Goal: Task Accomplishment & Management: Use online tool/utility

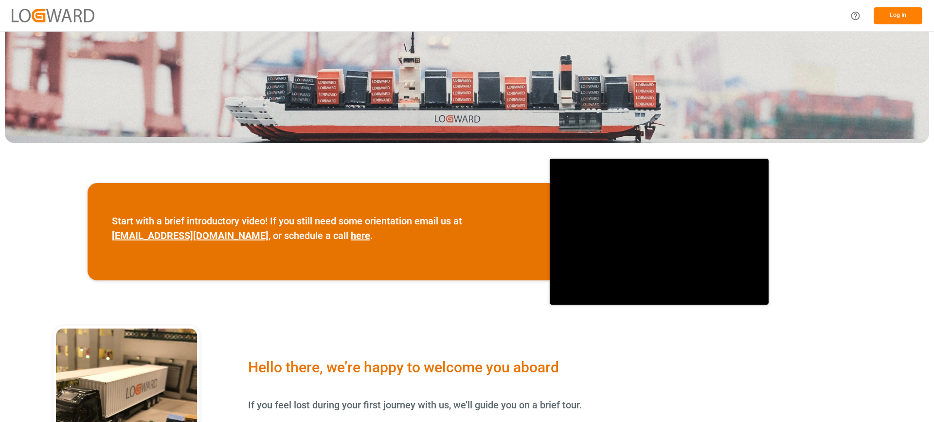
scroll to position [195, 0]
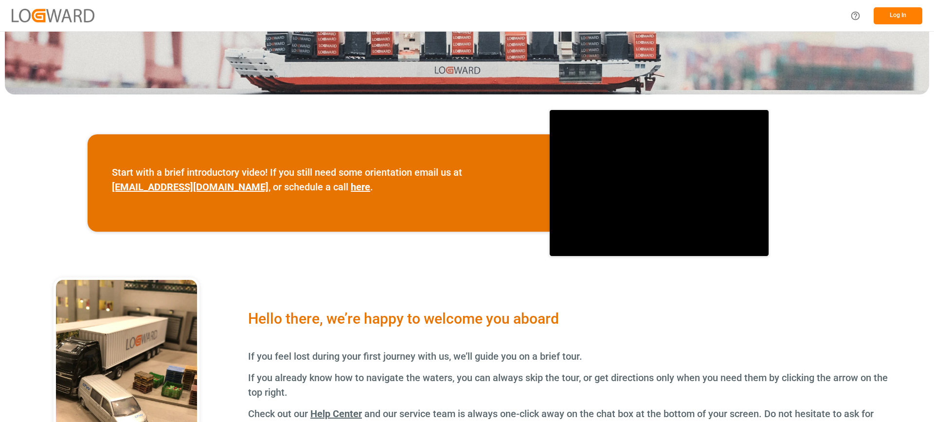
click at [901, 12] on button "Log In" at bounding box center [898, 15] width 49 height 17
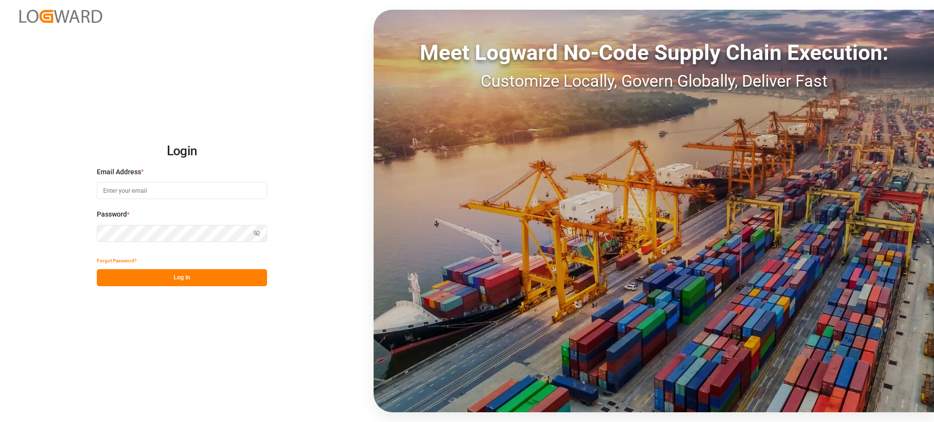
type input "[EMAIL_ADDRESS][PERSON_NAME][DOMAIN_NAME]"
click at [193, 277] on button "Log In" at bounding box center [182, 277] width 170 height 17
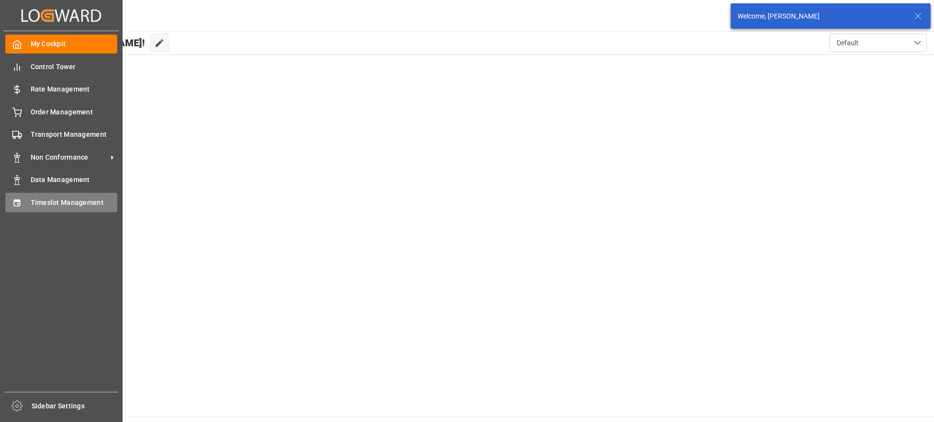
click at [33, 202] on span "Timeslot Management" at bounding box center [74, 203] width 87 height 10
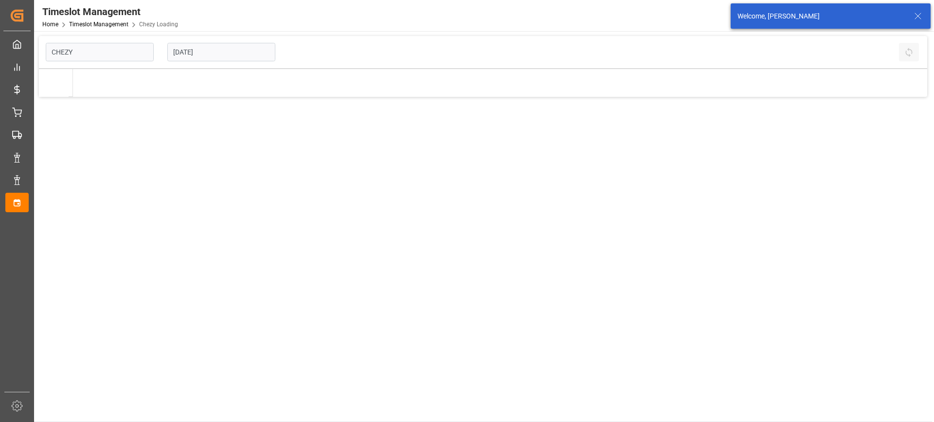
type input "Chezy Loading"
